Goal: Information Seeking & Learning: Learn about a topic

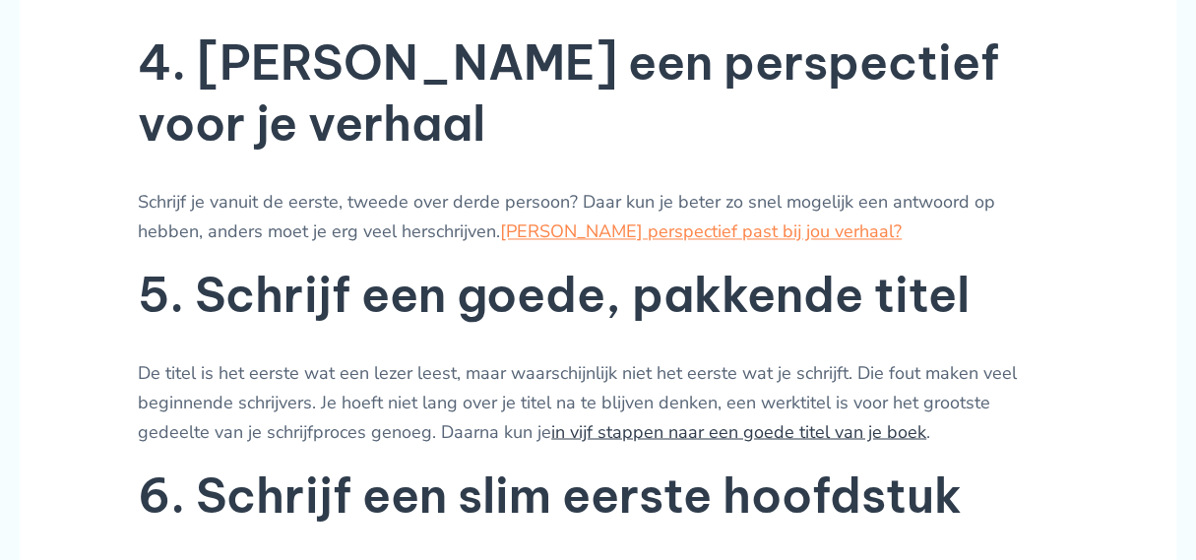
scroll to position [1749, 0]
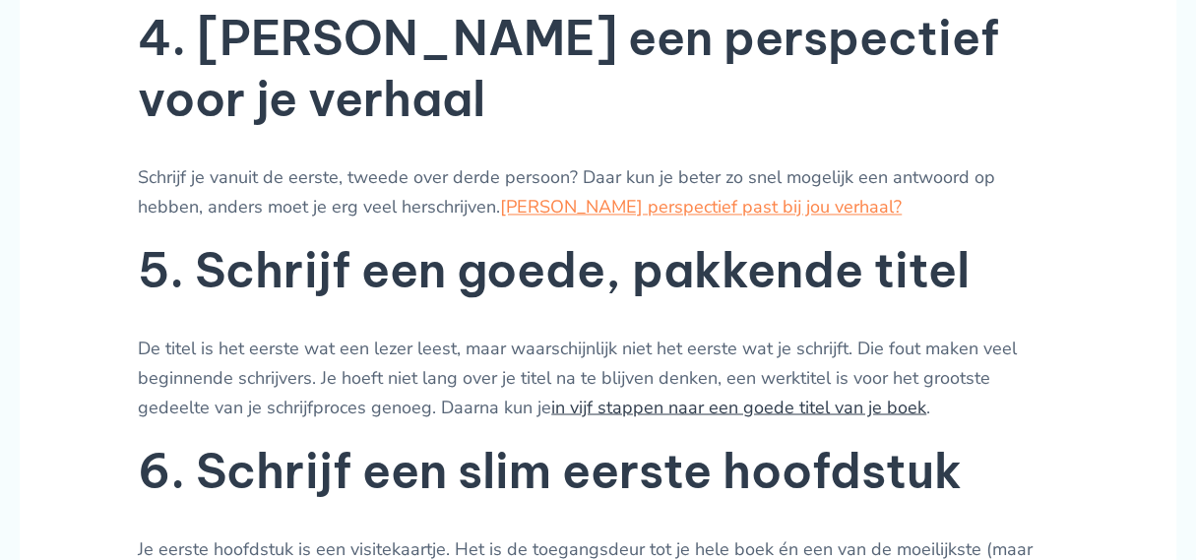
click at [595, 395] on link "in vijf stappen naar een goede titel van je boek" at bounding box center [738, 407] width 375 height 24
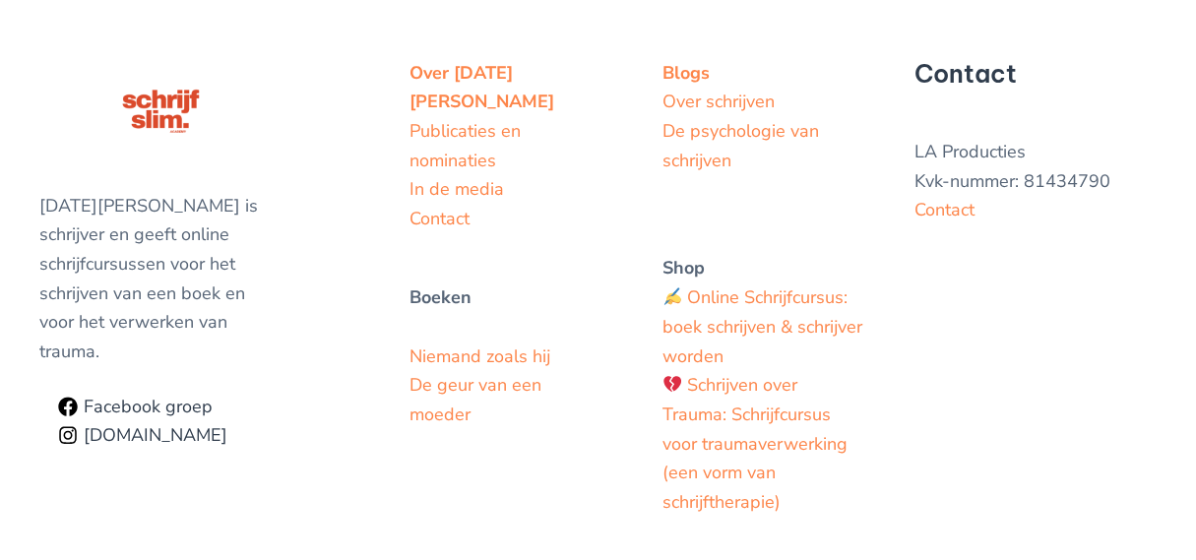
scroll to position [5019, 0]
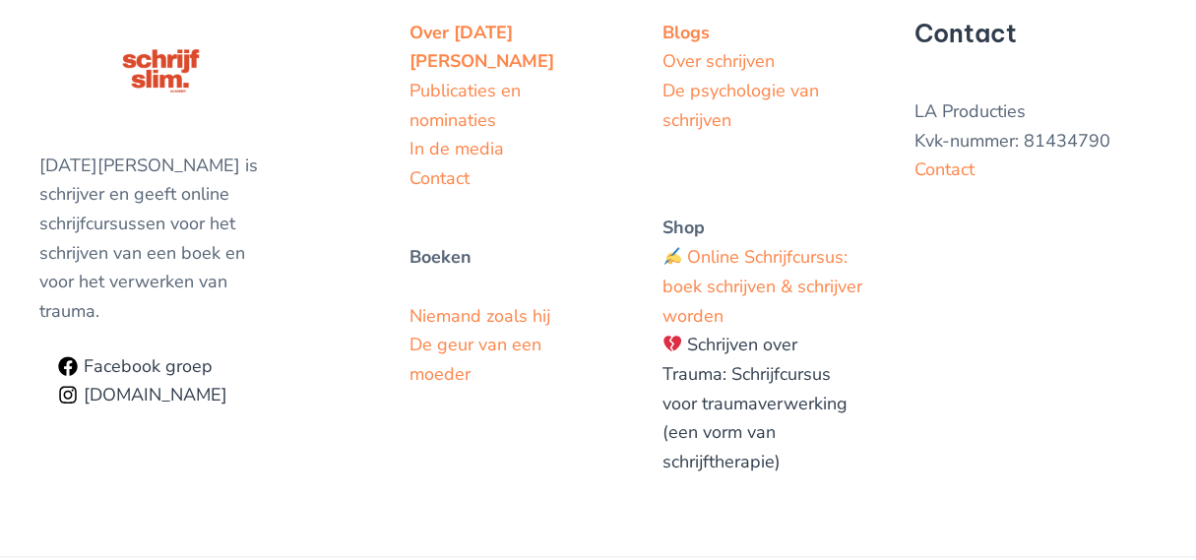
click at [728, 333] on link "Schrijven over Trauma: Schrijfcursus voor traumaverwerking (een vorm van schrij…" at bounding box center [754, 403] width 185 height 141
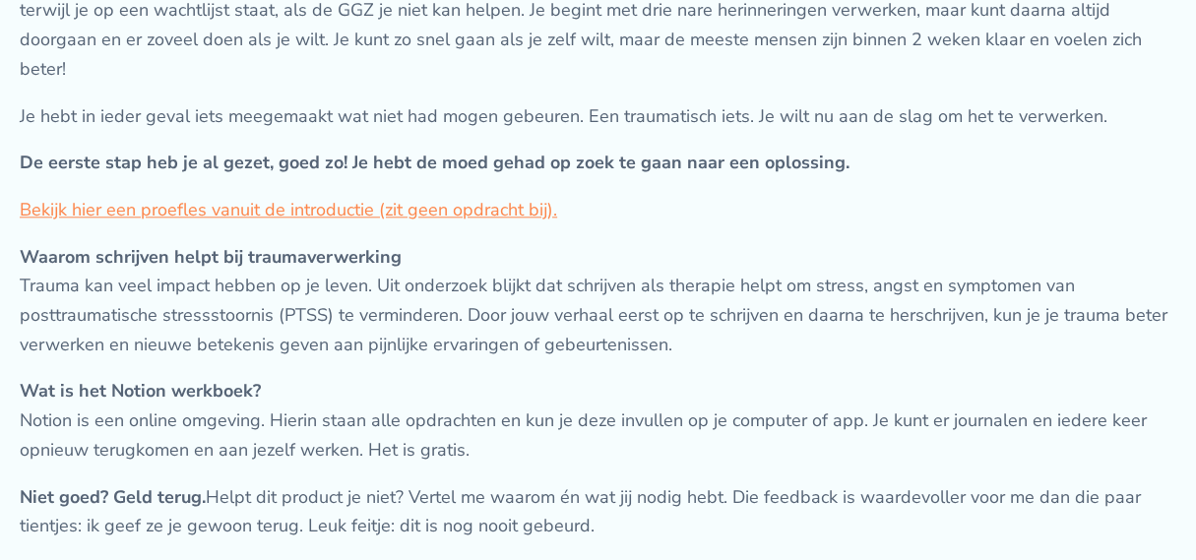
scroll to position [1278, 0]
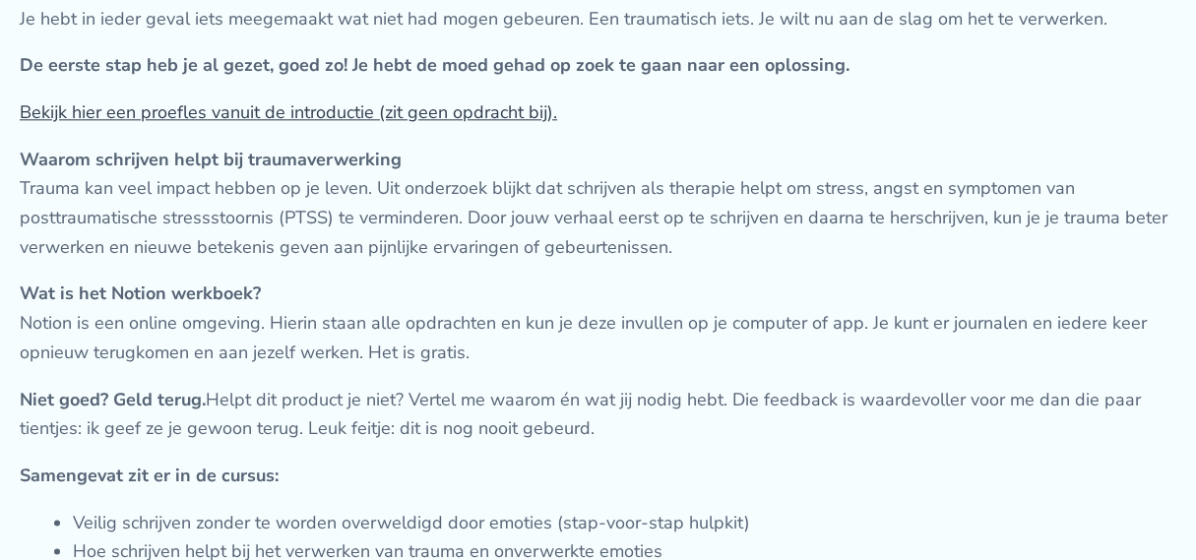
click at [268, 124] on link "Bekijk hier een proefles vanuit de introductie (zit geen opdracht bij)." at bounding box center [288, 112] width 537 height 24
